Goal: Task Accomplishment & Management: Use online tool/utility

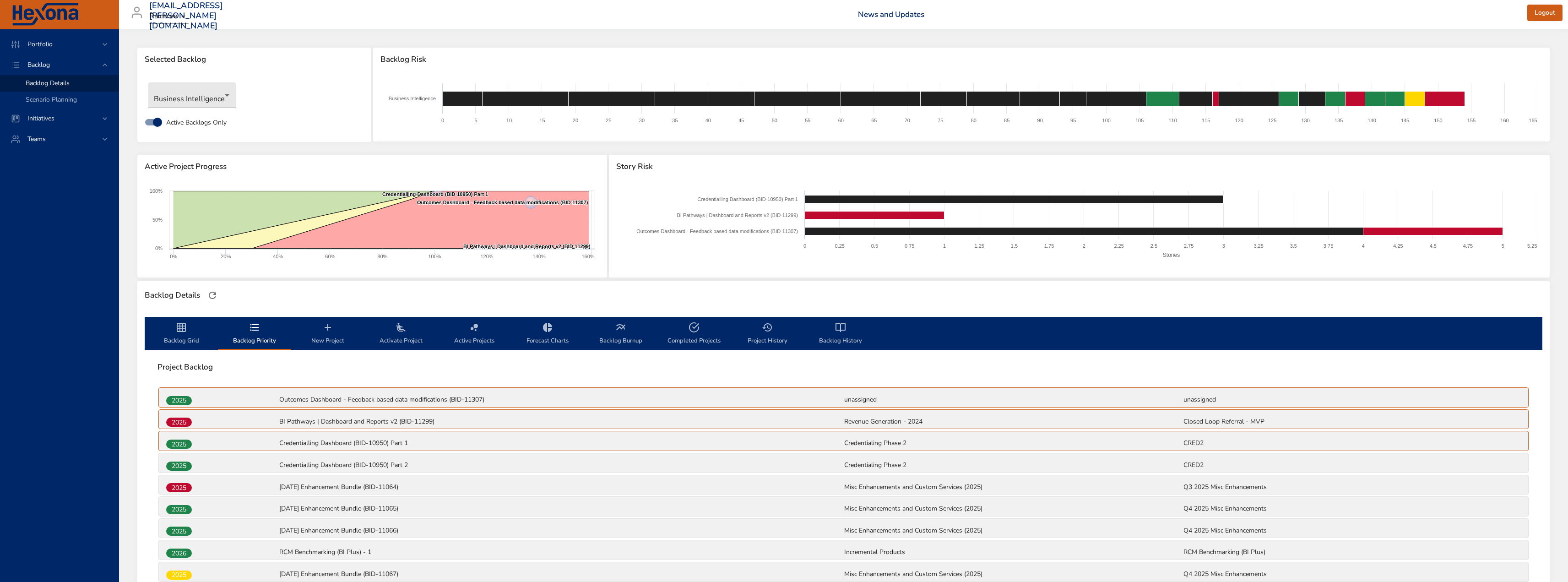
click at [185, 341] on span "Backlog Grid" at bounding box center [182, 334] width 62 height 24
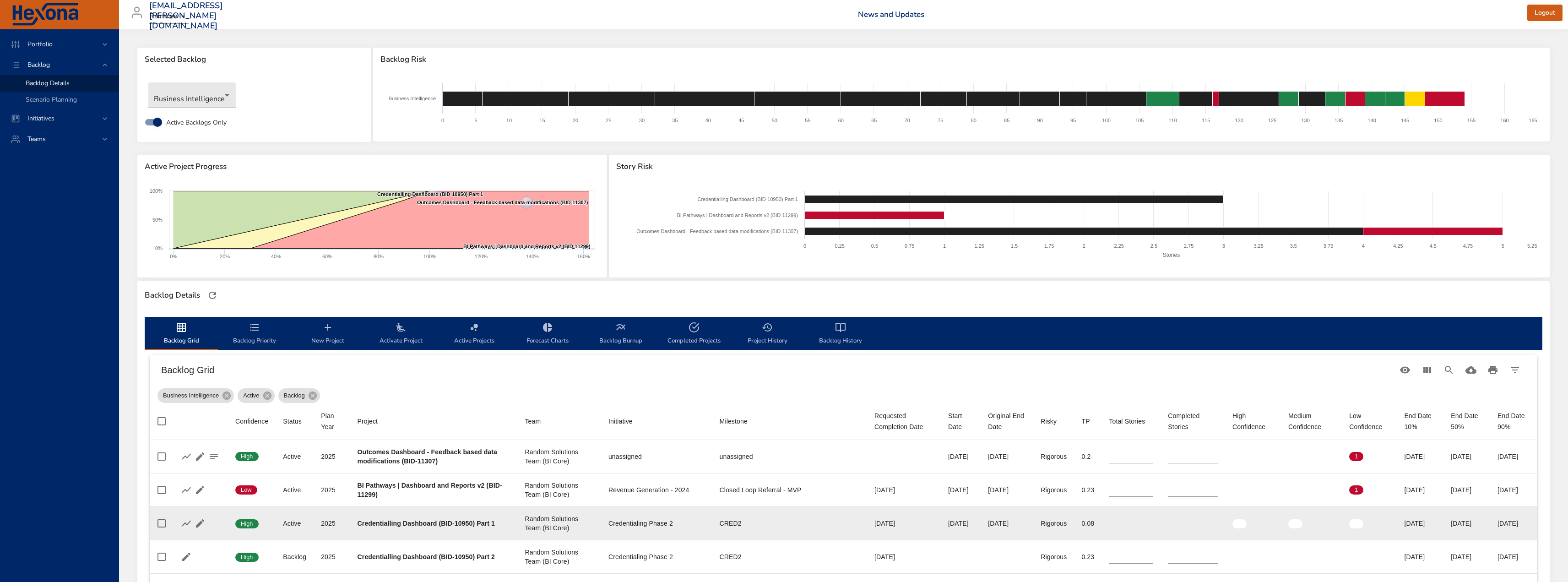
click at [751, 528] on td "Milestone CRED2" at bounding box center [789, 523] width 155 height 34
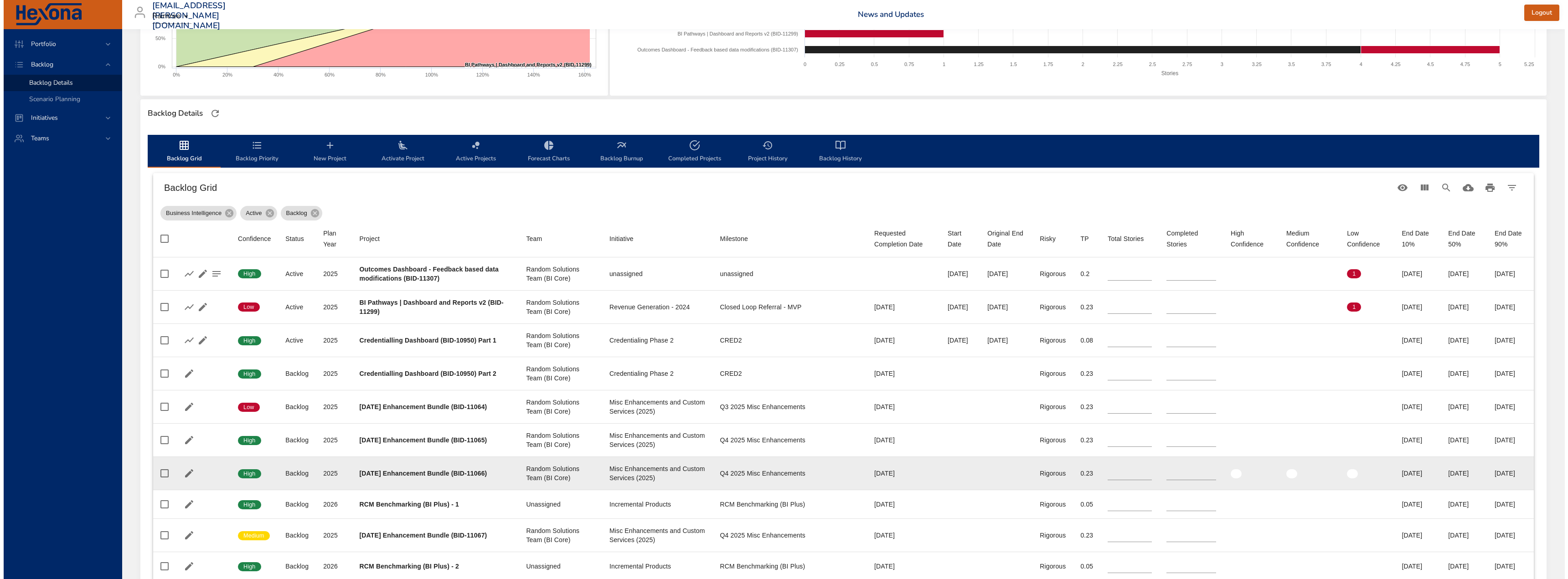
scroll to position [182, 0]
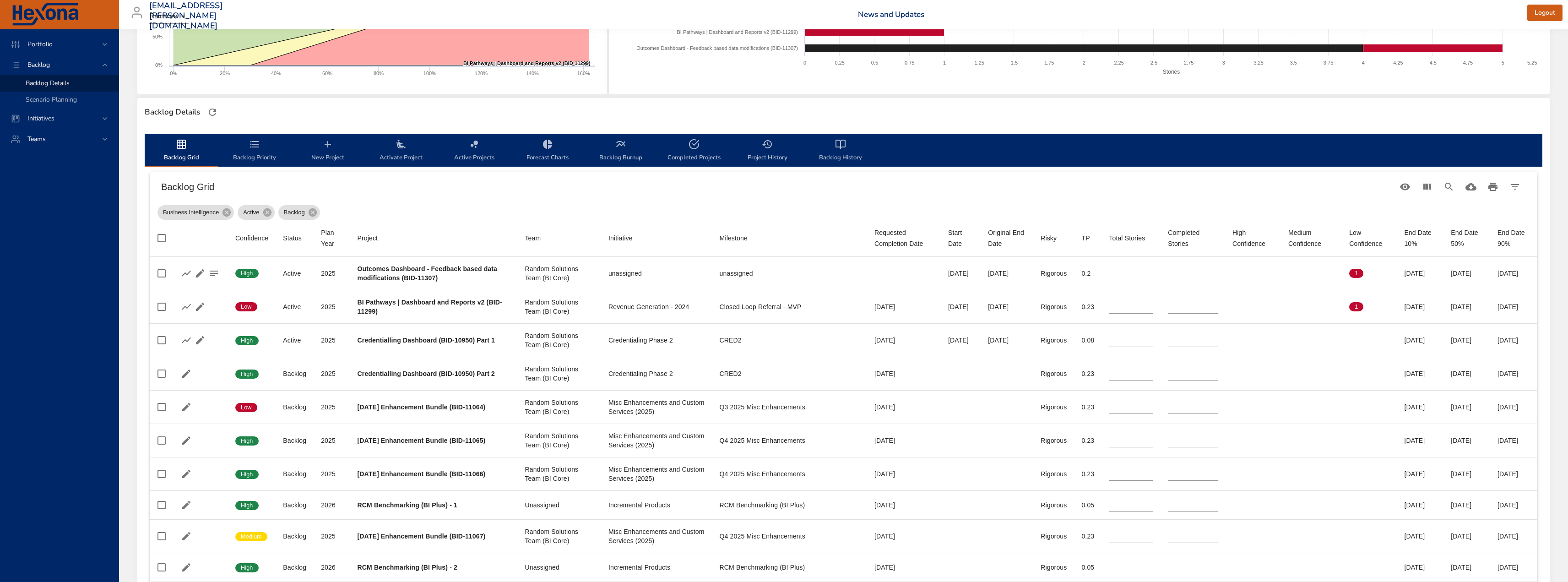
click at [331, 155] on span "New Project" at bounding box center [328, 151] width 62 height 24
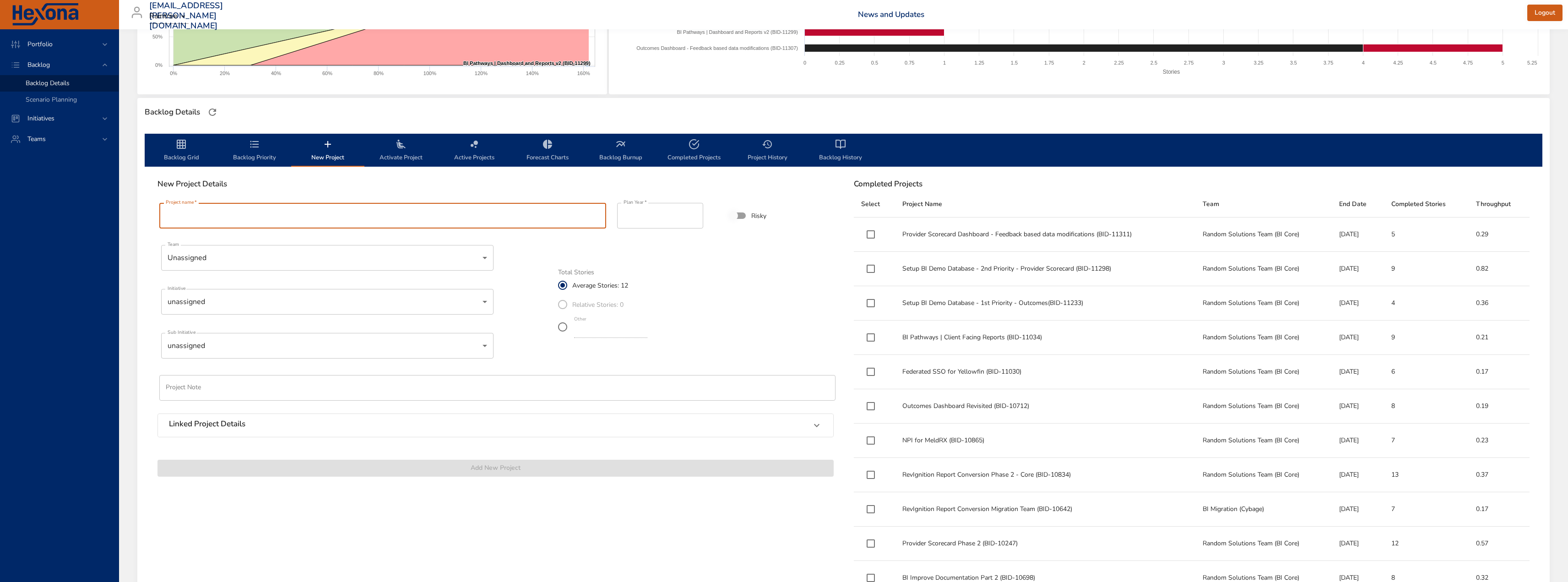
click at [319, 216] on input "Project name   *" at bounding box center [383, 216] width 447 height 26
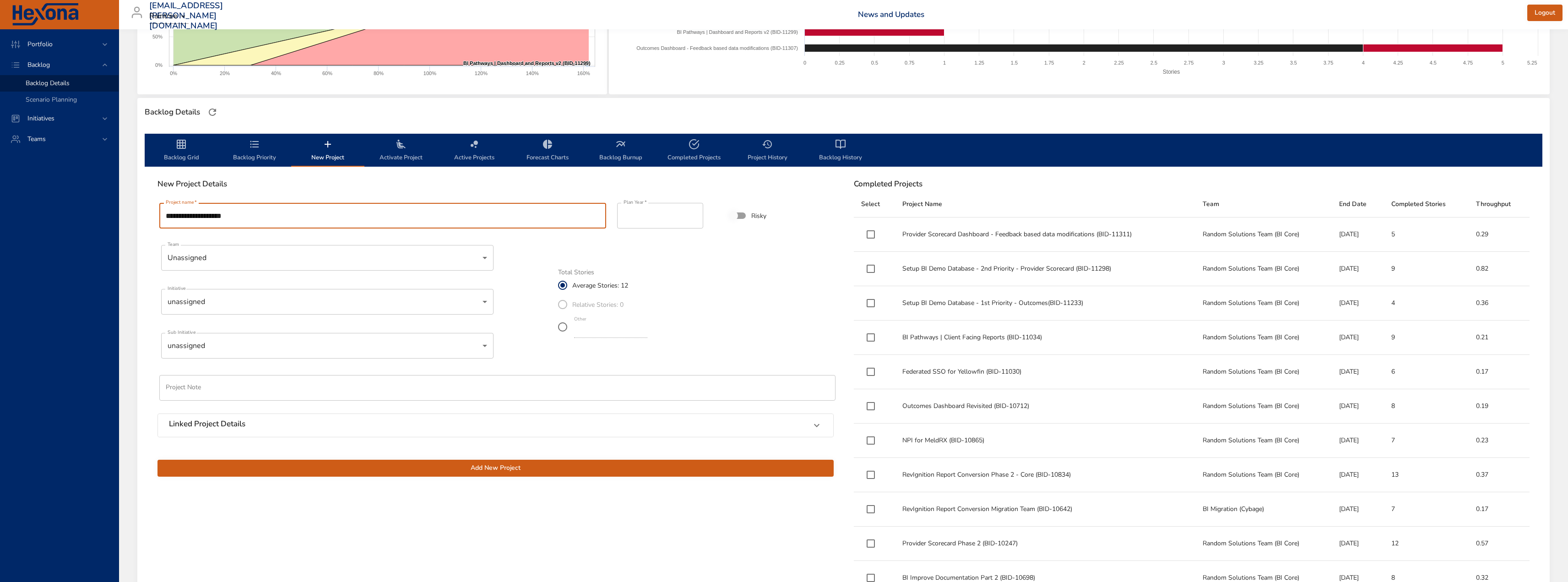
type input "**********"
click at [307, 235] on div "**********" at bounding box center [381, 216] width 458 height 40
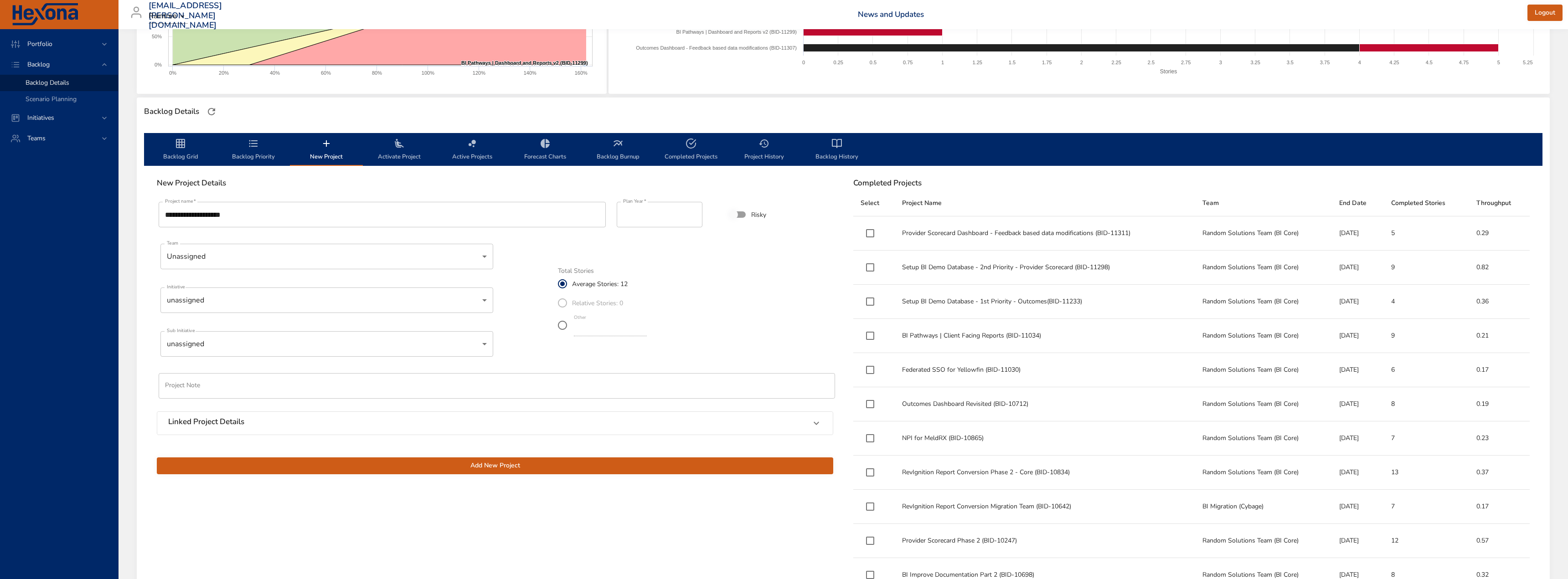
click at [209, 305] on body "Portfolio Backlog Backlog Details Scenario Planning Initiatives Teams [EMAIL_AD…" at bounding box center [784, 107] width 1568 height 579
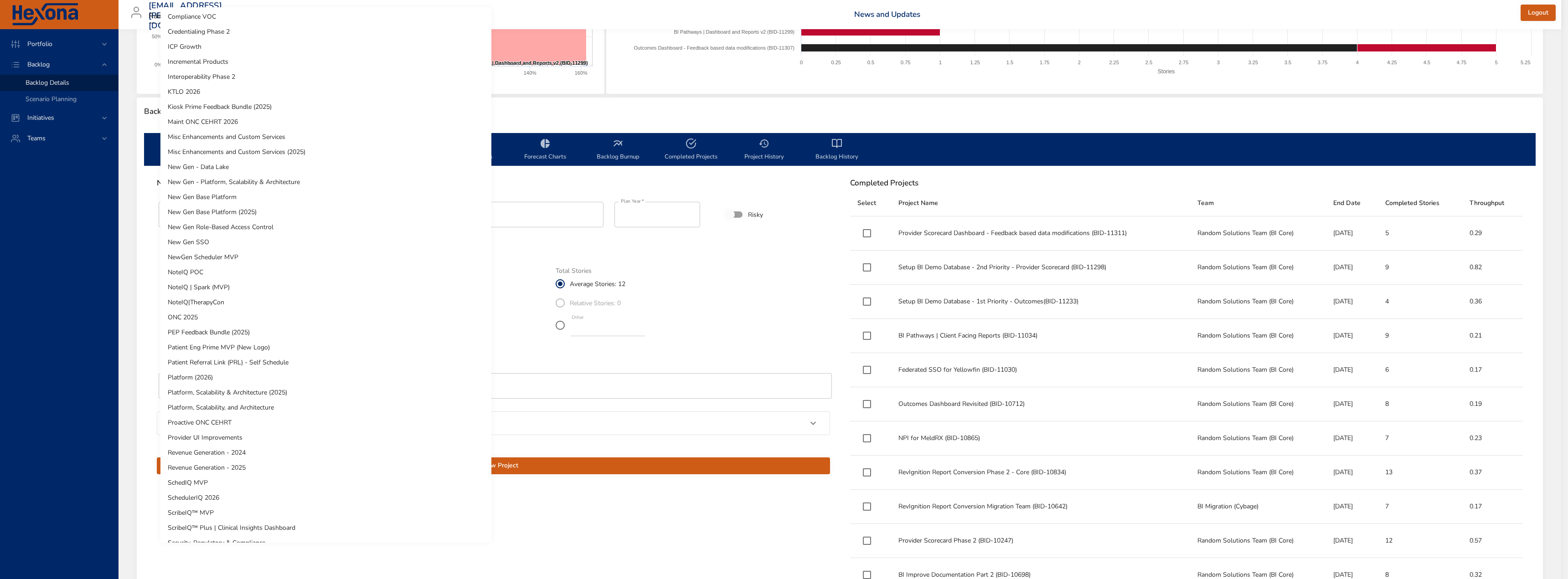
scroll to position [227, 0]
click at [262, 423] on li "Revenue Generation - 2025" at bounding box center [326, 421] width 331 height 15
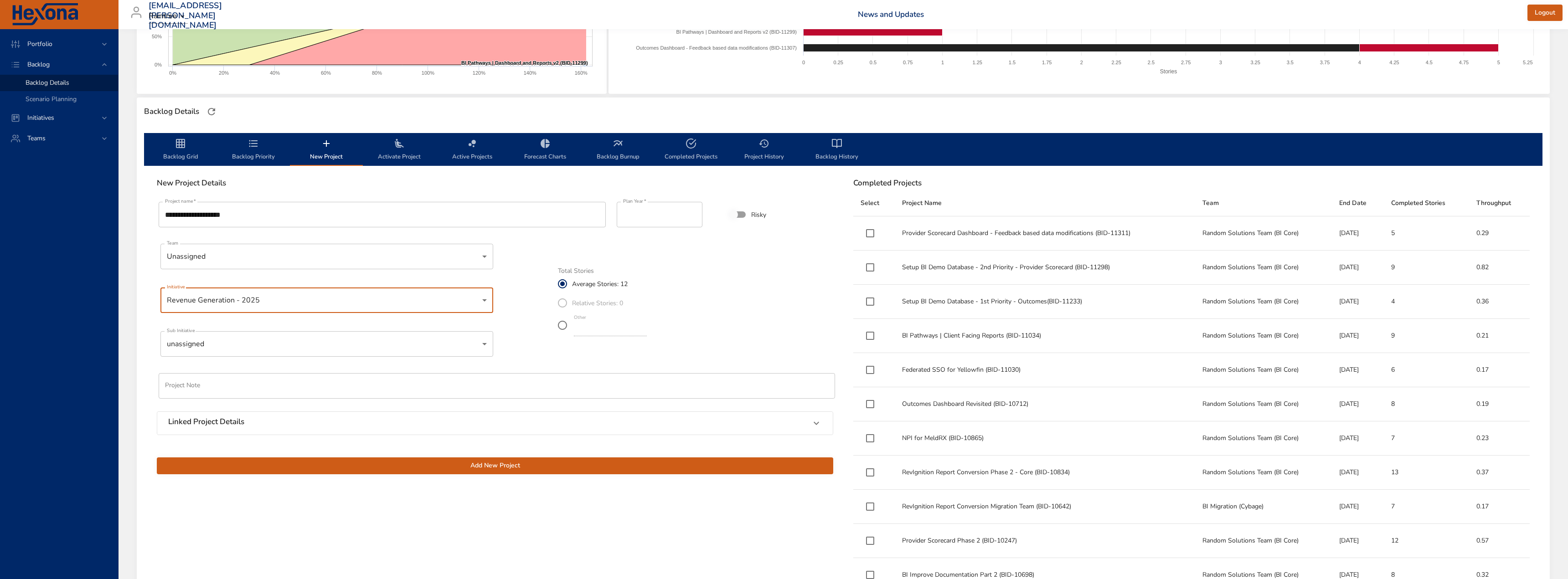
click at [290, 305] on body "Portfolio Backlog Backlog Details Scenario Planning Initiatives Teams [EMAIL_AD…" at bounding box center [784, 107] width 1568 height 579
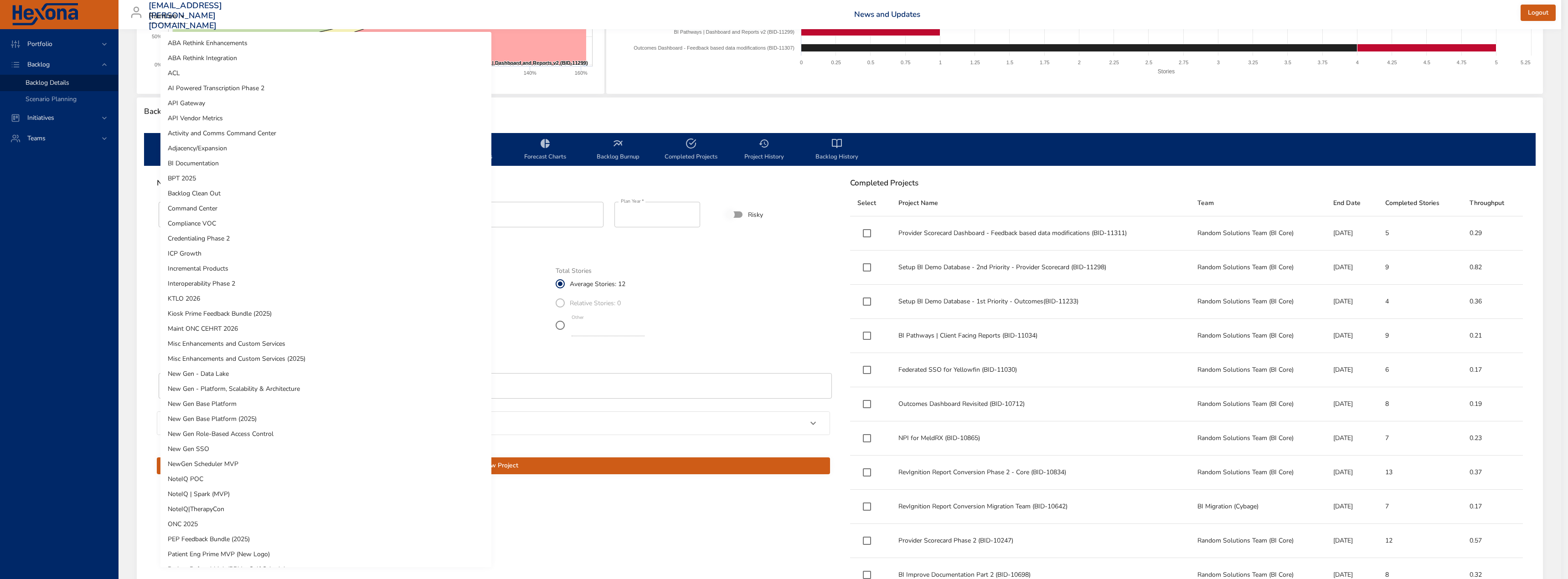
scroll to position [374, 0]
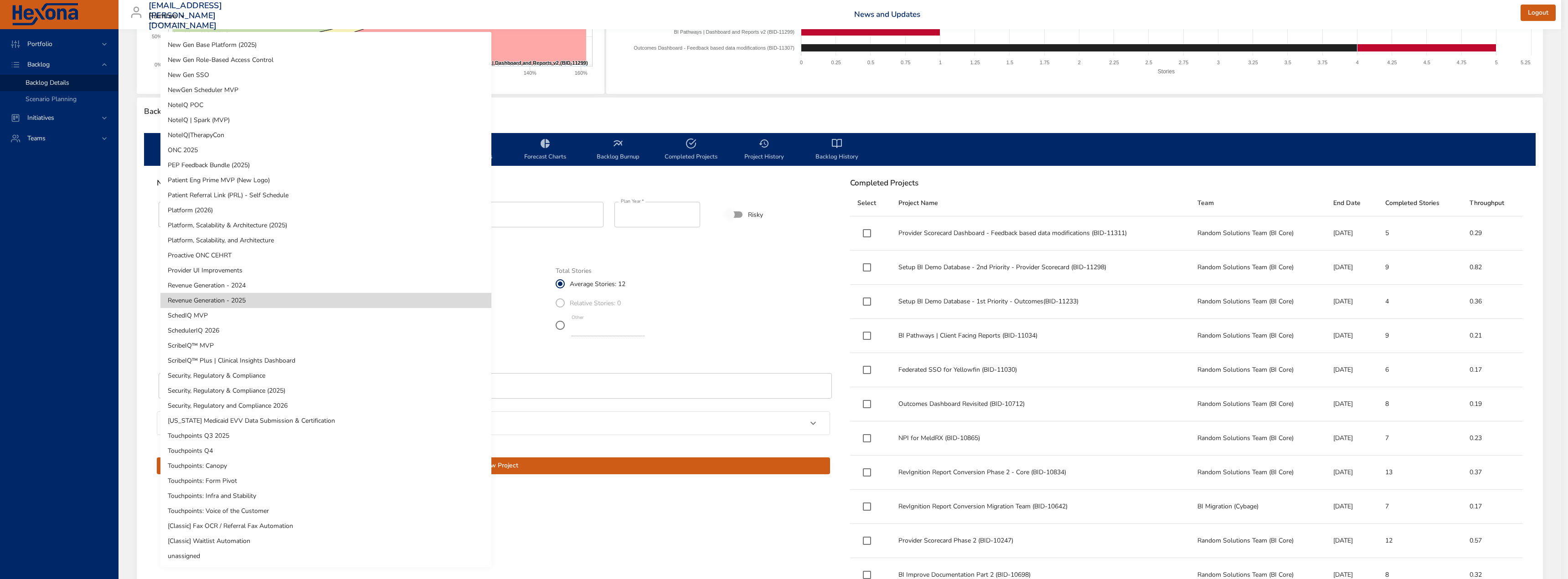
click at [210, 206] on li "Platform (2026)" at bounding box center [326, 210] width 331 height 15
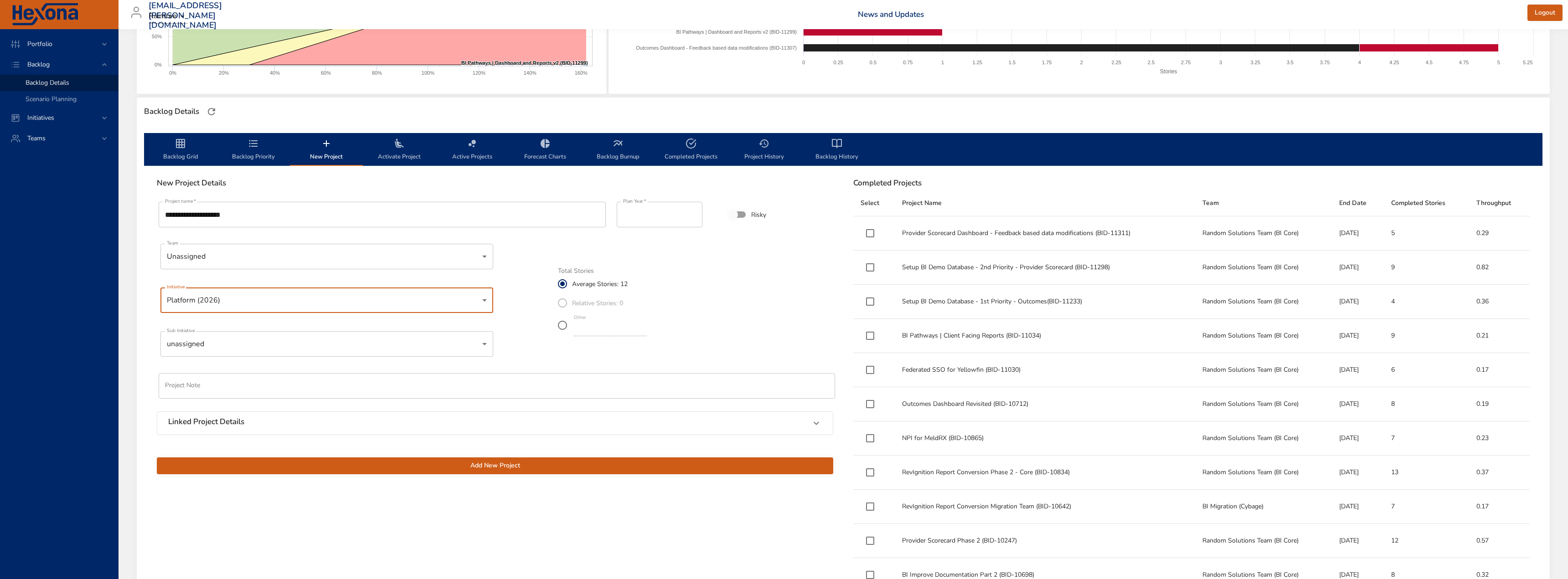
click at [205, 342] on body "Portfolio Backlog Backlog Details Scenario Planning Initiatives Teams [EMAIL_AD…" at bounding box center [784, 107] width 1568 height 579
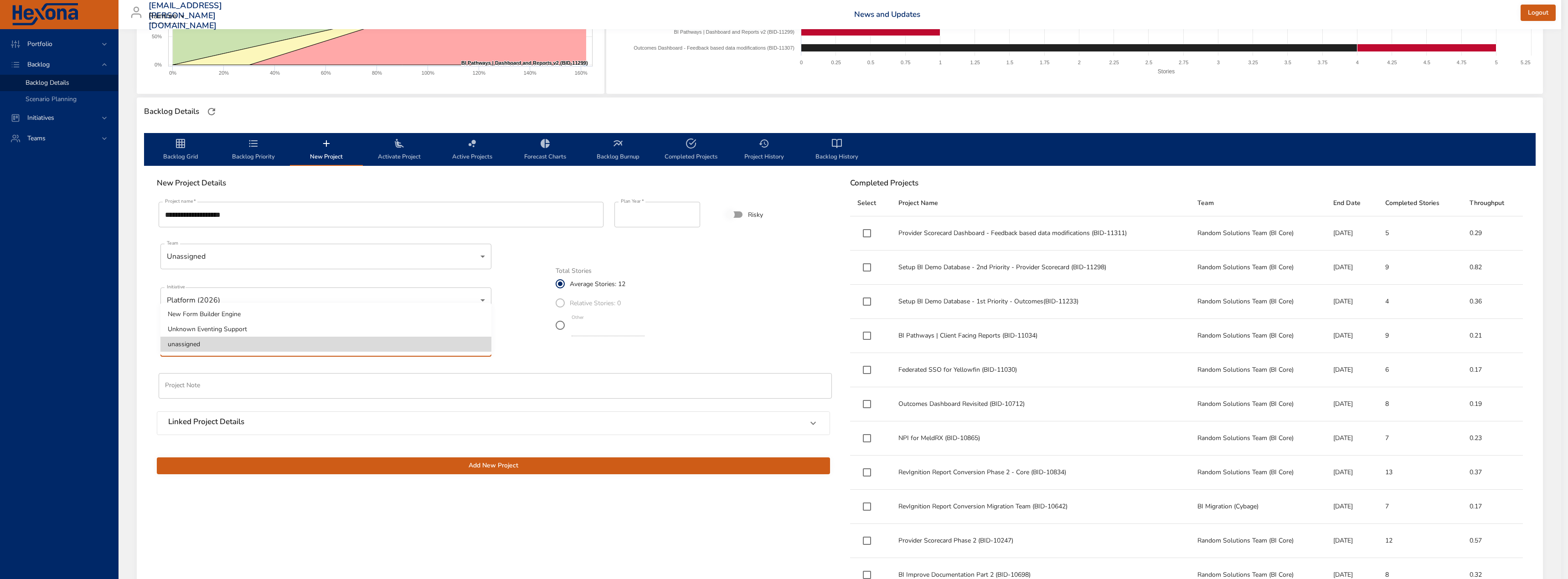
click at [219, 360] on div at bounding box center [784, 290] width 1568 height 579
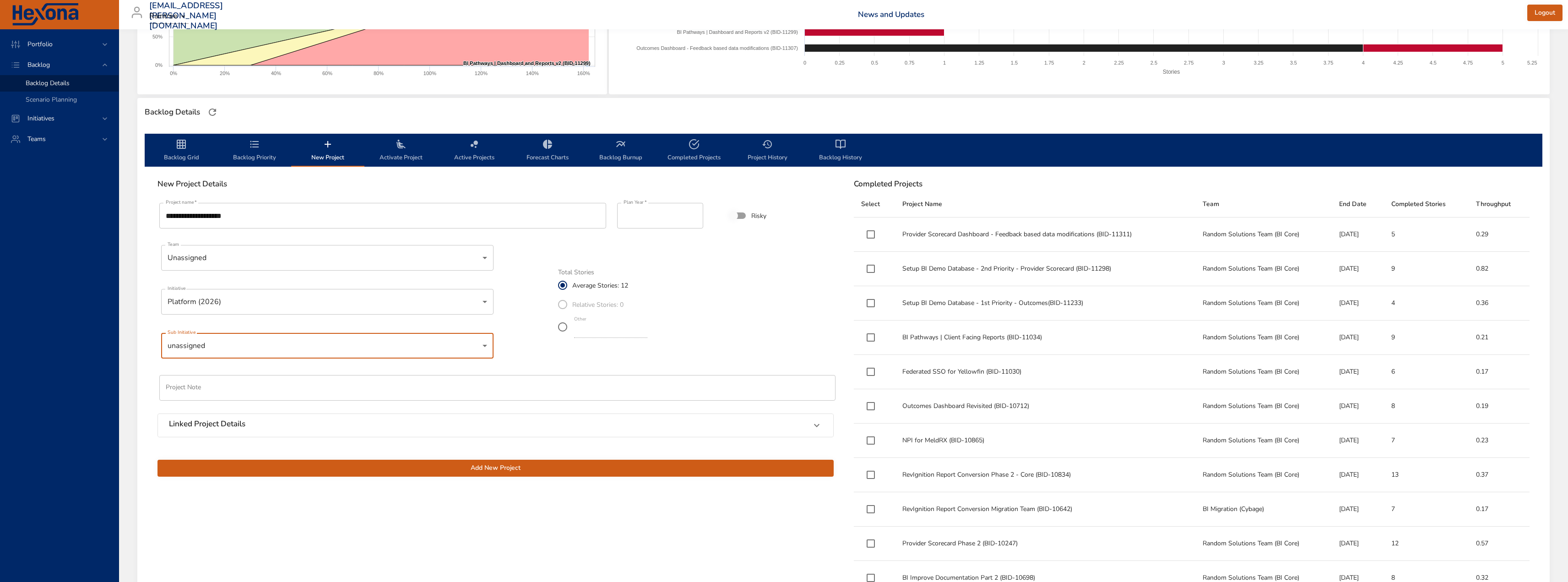
click at [271, 300] on body "Portfolio Backlog Backlog Details Scenario Planning Initiatives Teams [EMAIL_AD…" at bounding box center [784, 108] width 1568 height 582
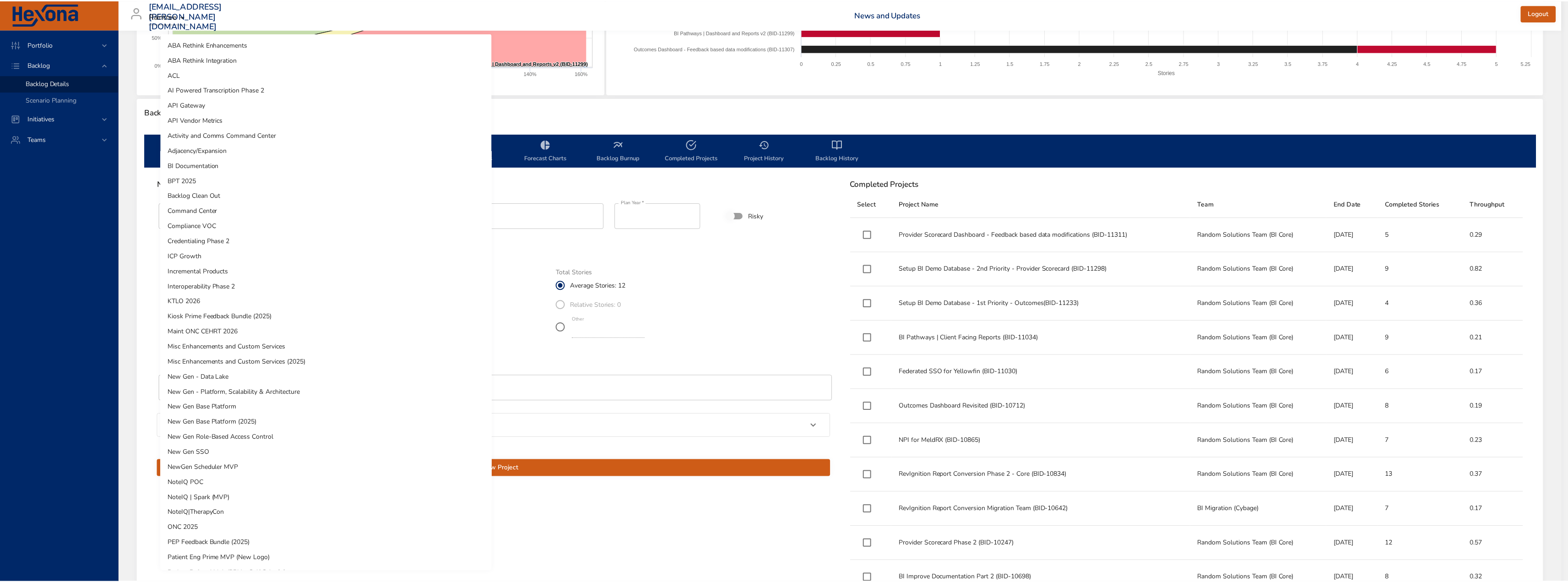
scroll to position [286, 0]
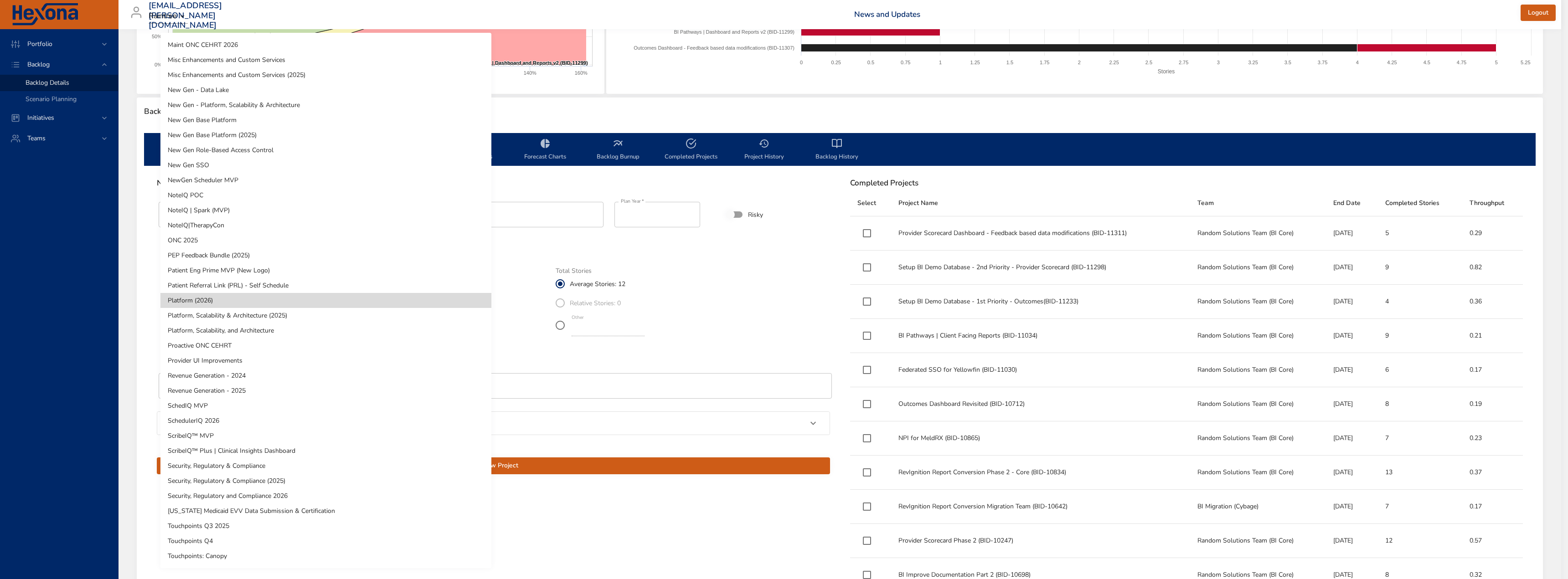
click at [234, 387] on li "Revenue Generation - 2025" at bounding box center [326, 390] width 331 height 15
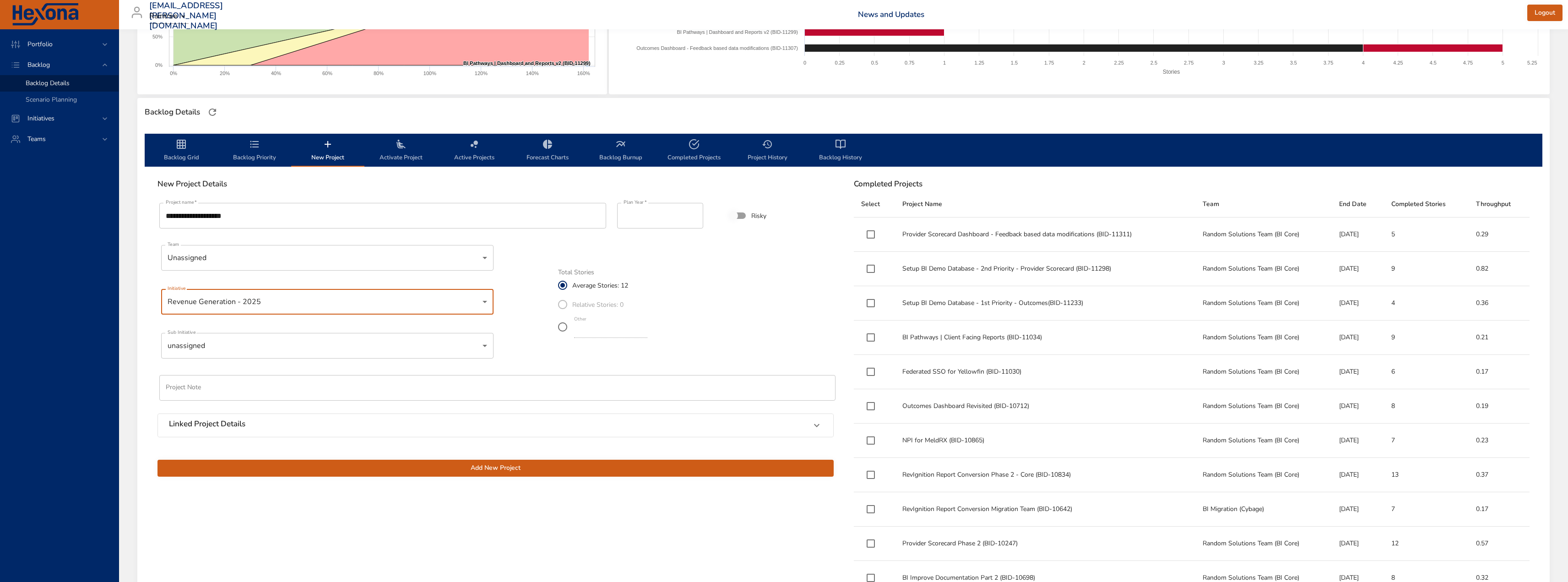
click at [245, 350] on body "Portfolio Backlog Backlog Details Scenario Planning Initiatives Teams [EMAIL_AD…" at bounding box center [784, 108] width 1568 height 582
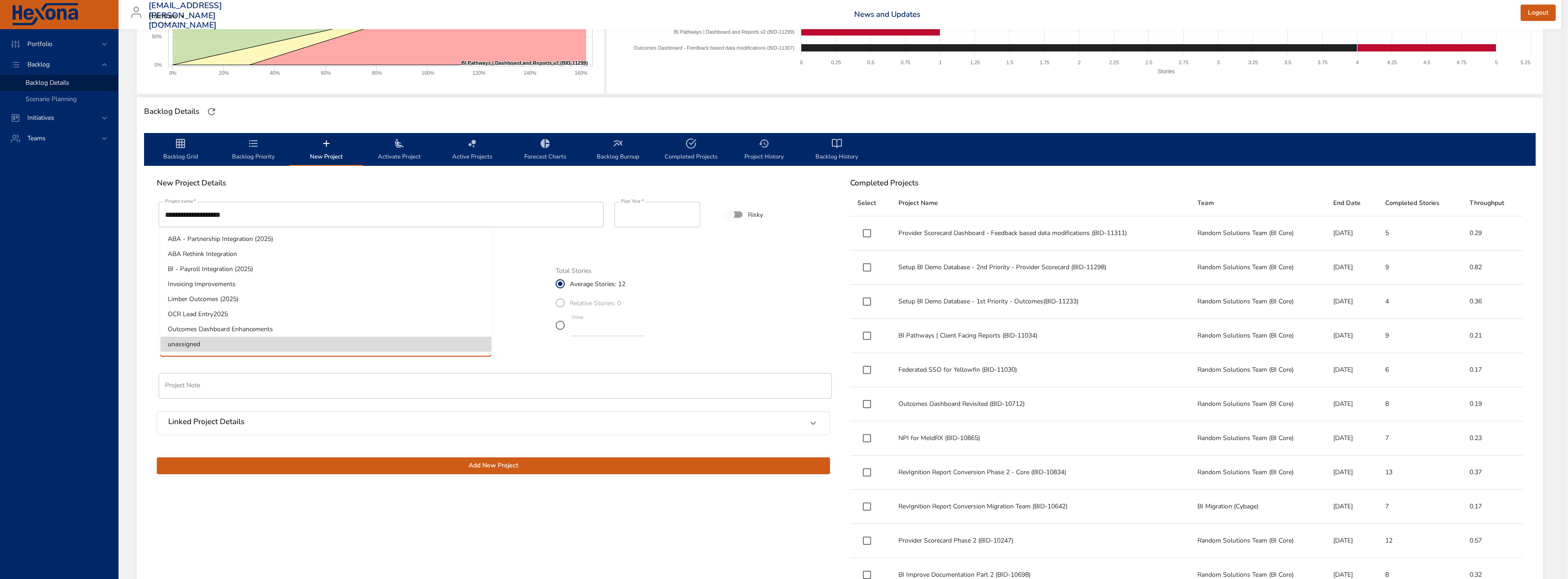
click at [208, 190] on div at bounding box center [784, 290] width 1568 height 579
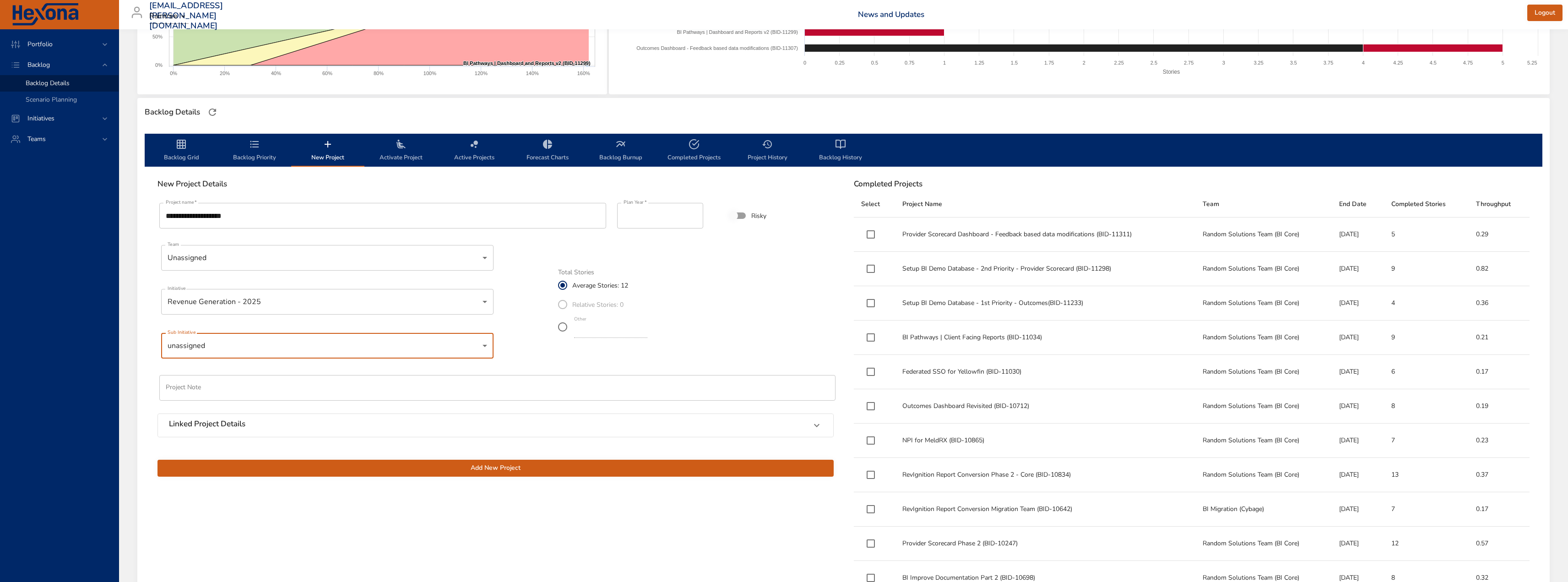
click at [175, 154] on span "Backlog Grid" at bounding box center [182, 151] width 62 height 24
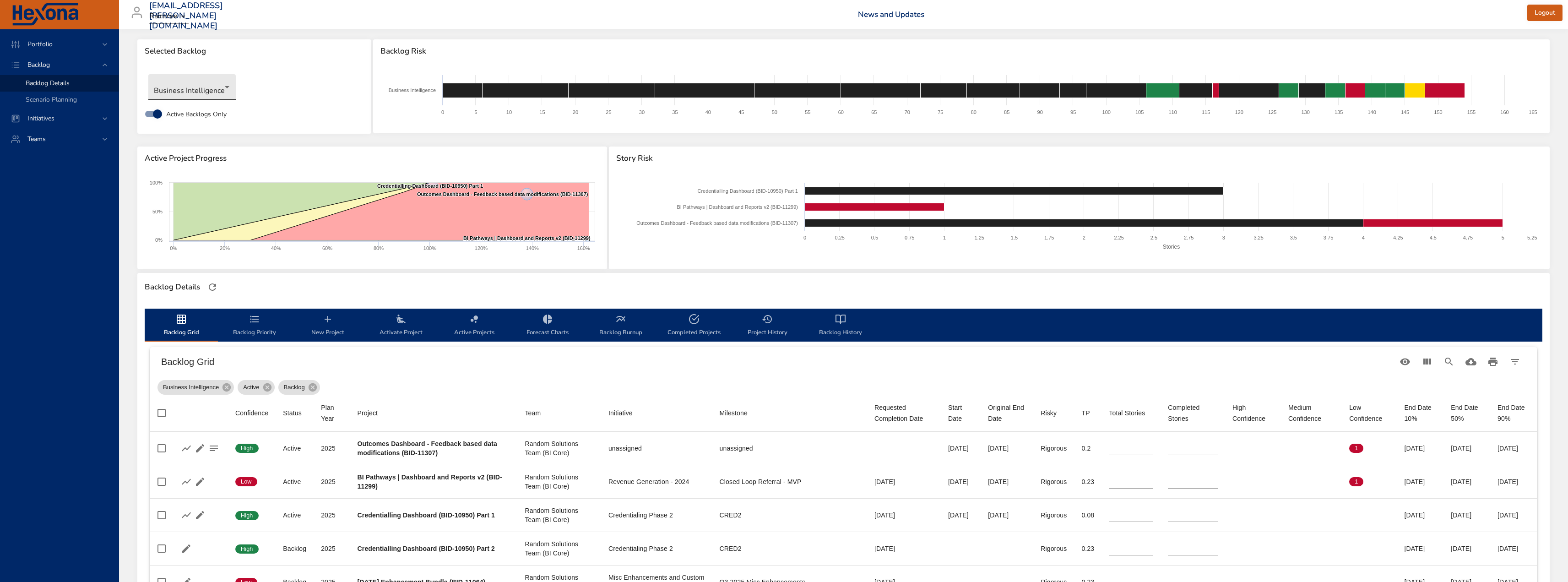
scroll to position [0, 0]
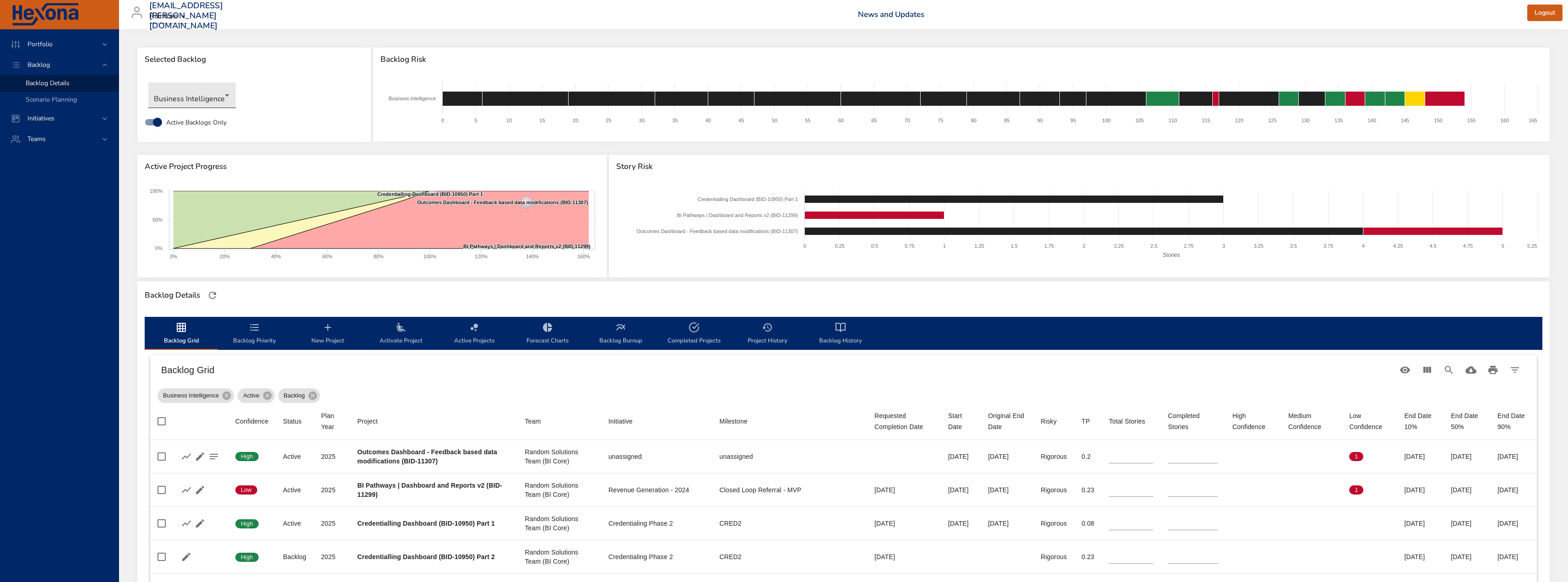
click at [193, 103] on body "Portfolio Backlog Backlog Details Scenario Planning Initiatives Teams [EMAIL_AD…" at bounding box center [784, 291] width 1568 height 582
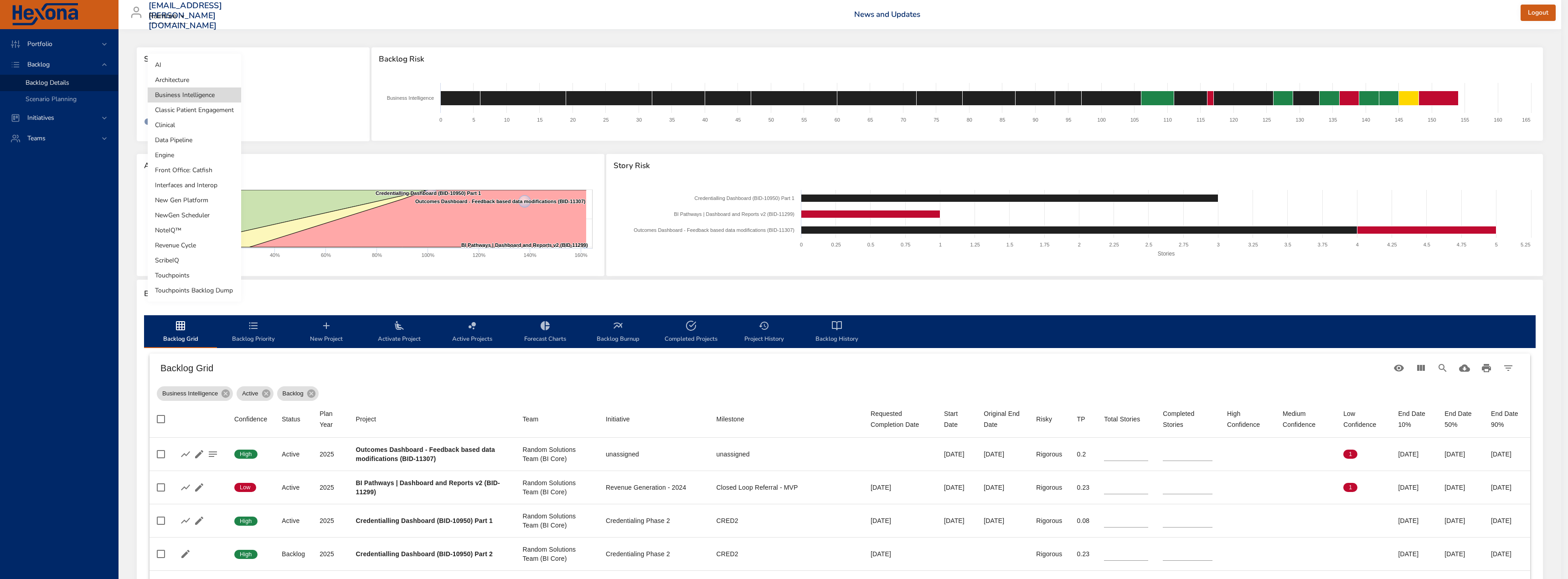
click at [179, 229] on li "NoteIQ™" at bounding box center [195, 230] width 94 height 15
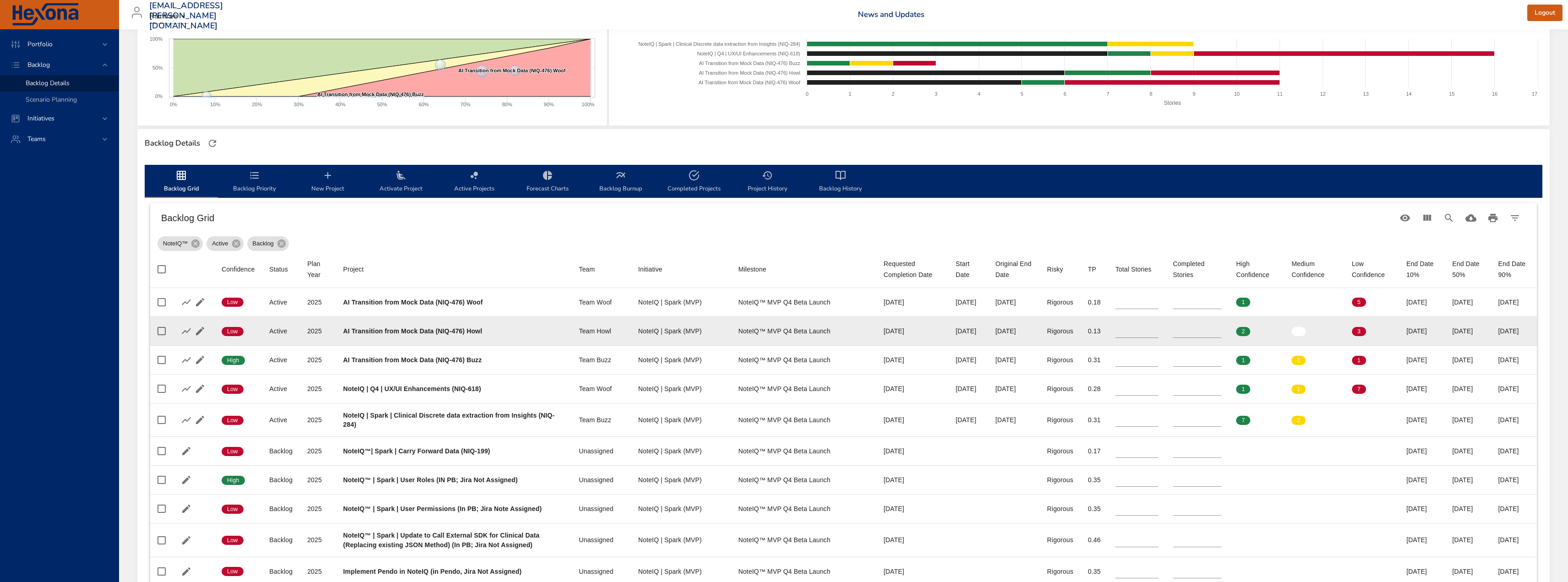
scroll to position [138, 0]
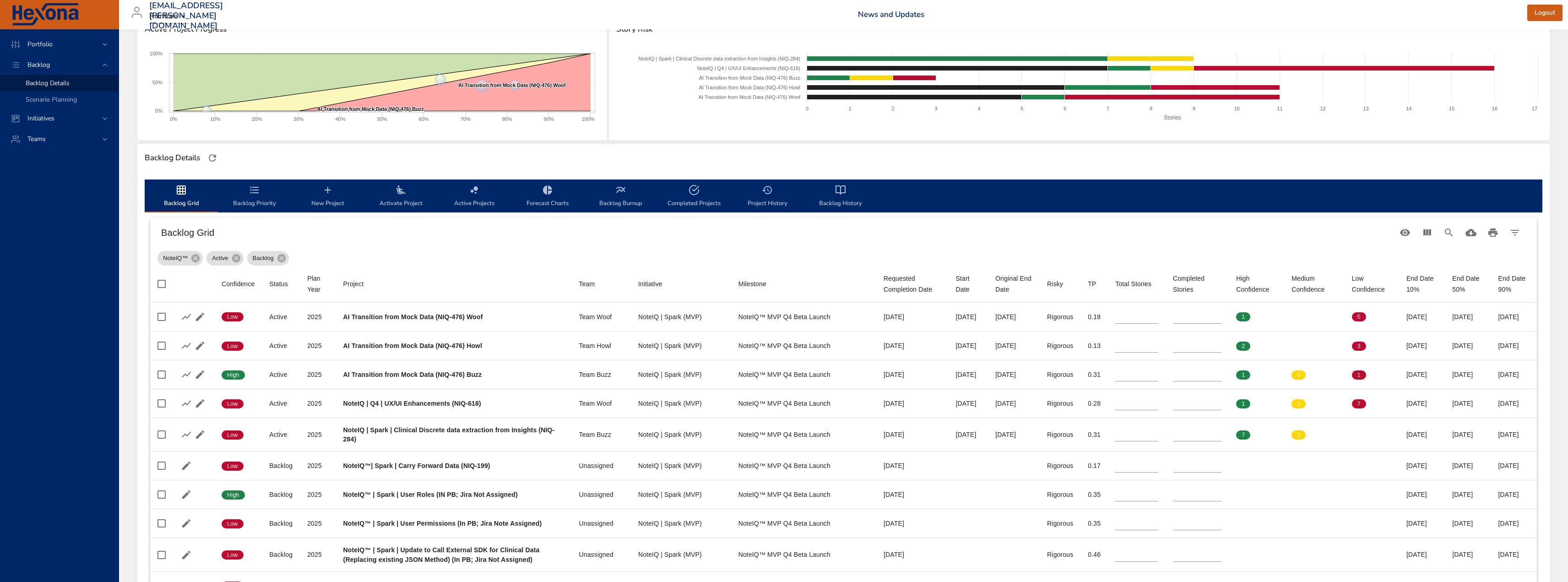
click at [801, 293] on th "Milestone" at bounding box center [803, 284] width 145 height 37
